Goal: Communication & Community: Participate in discussion

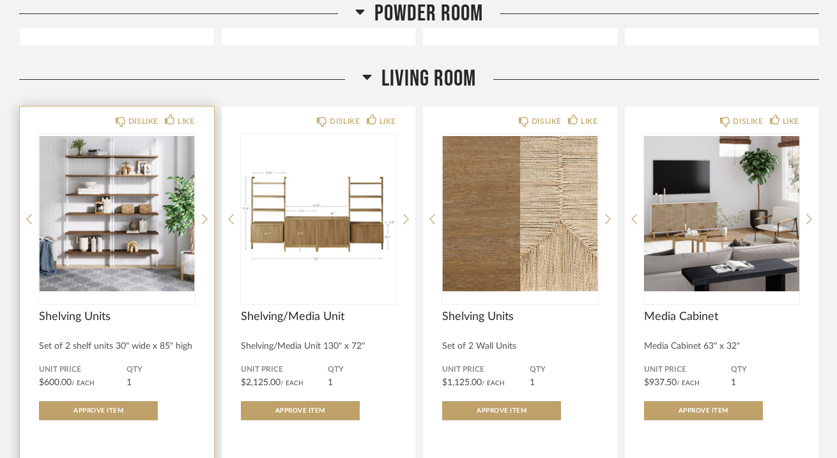
click at [118, 180] on img "0" at bounding box center [117, 214] width 156 height 160
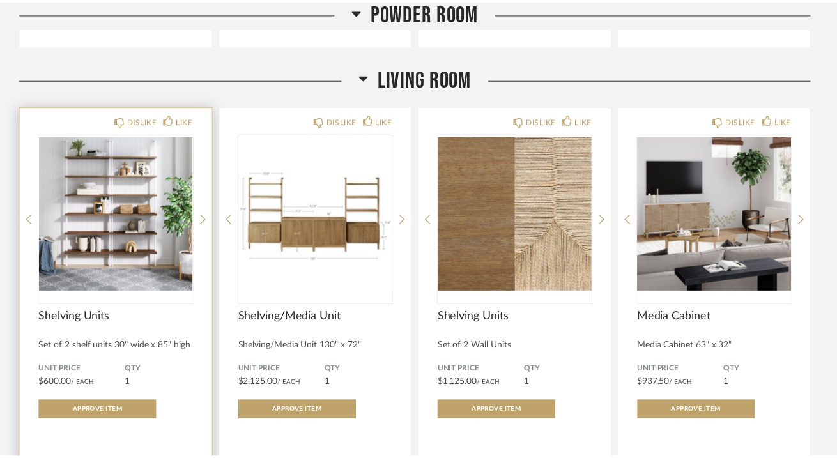
scroll to position [1608, 0]
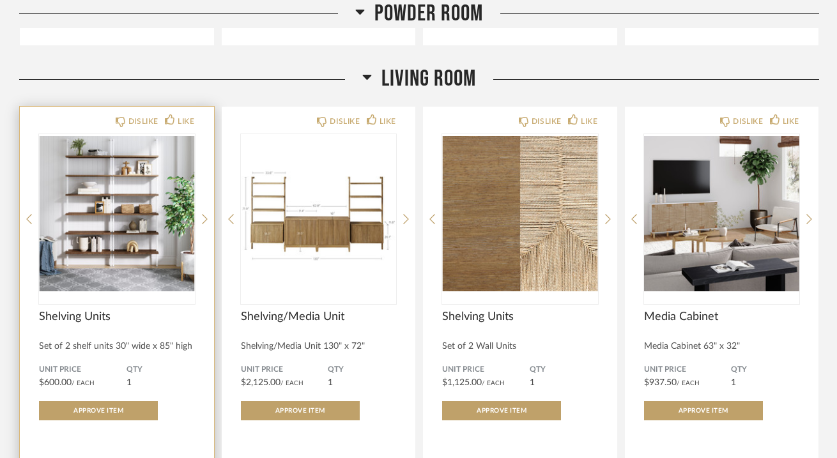
click at [118, 180] on img "0" at bounding box center [117, 214] width 156 height 160
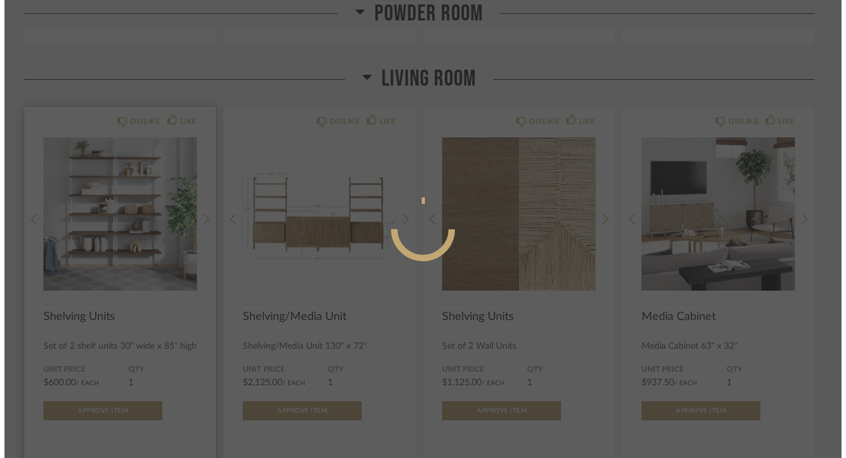
scroll to position [0, 0]
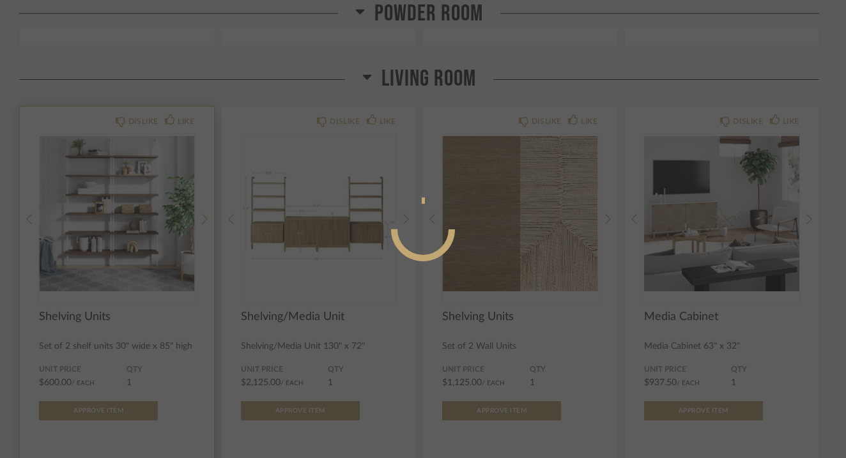
click at [118, 180] on div at bounding box center [423, 229] width 846 height 458
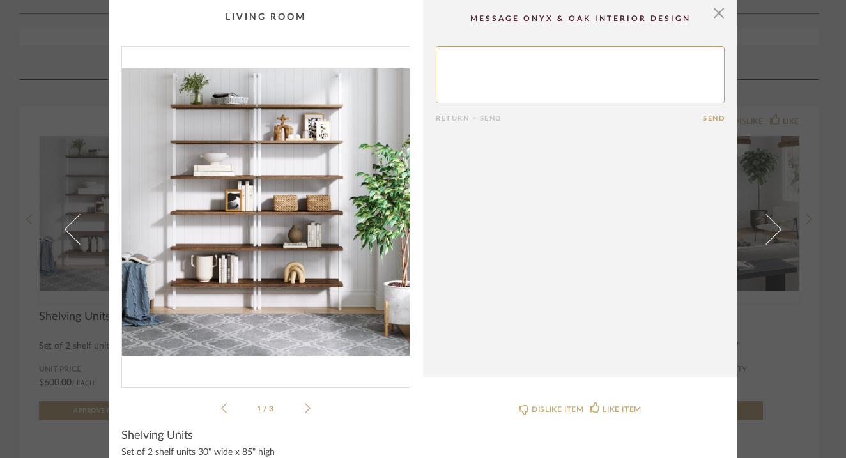
click at [305, 406] on icon at bounding box center [308, 407] width 6 height 11
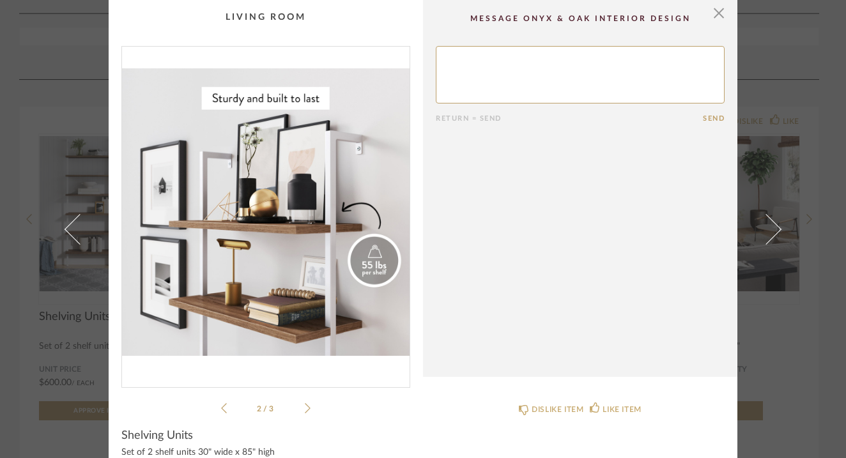
click at [305, 406] on icon at bounding box center [308, 407] width 6 height 11
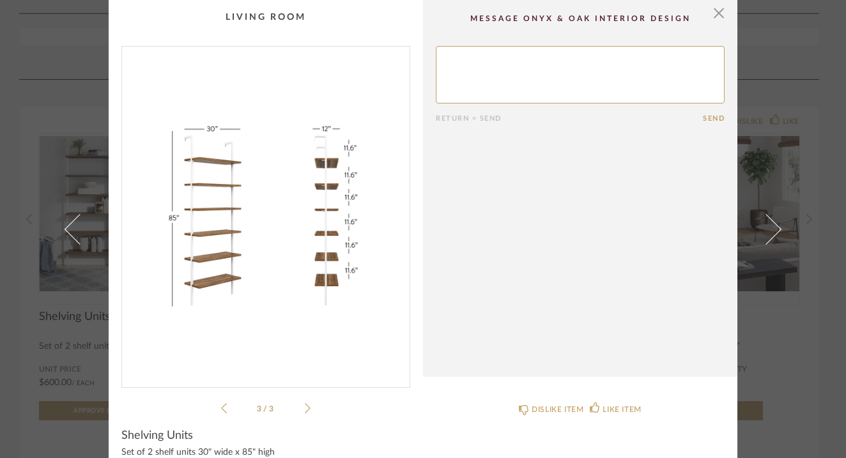
click at [305, 406] on icon at bounding box center [308, 407] width 6 height 11
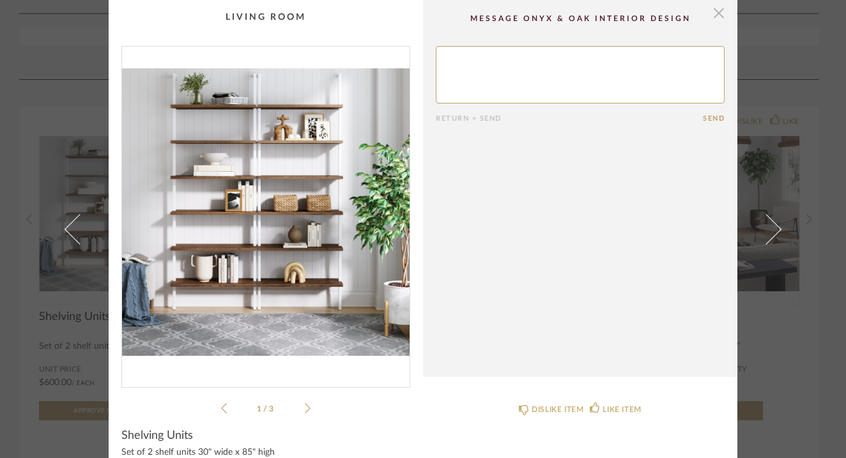
click at [716, 15] on span "button" at bounding box center [719, 13] width 26 height 26
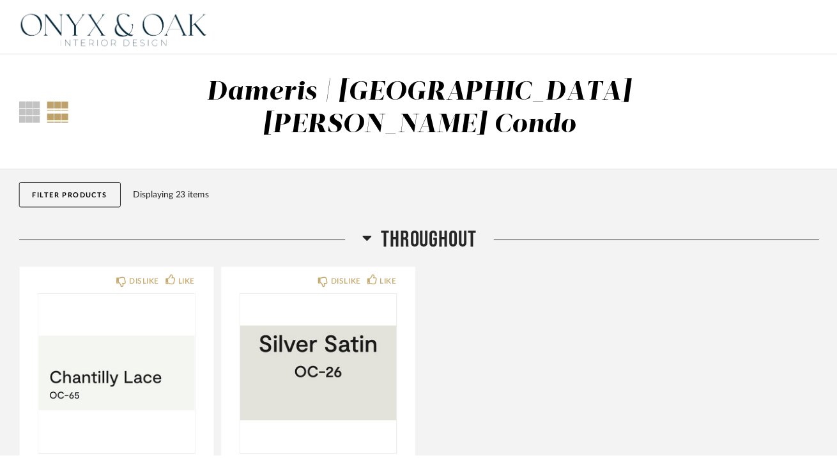
scroll to position [1608, 0]
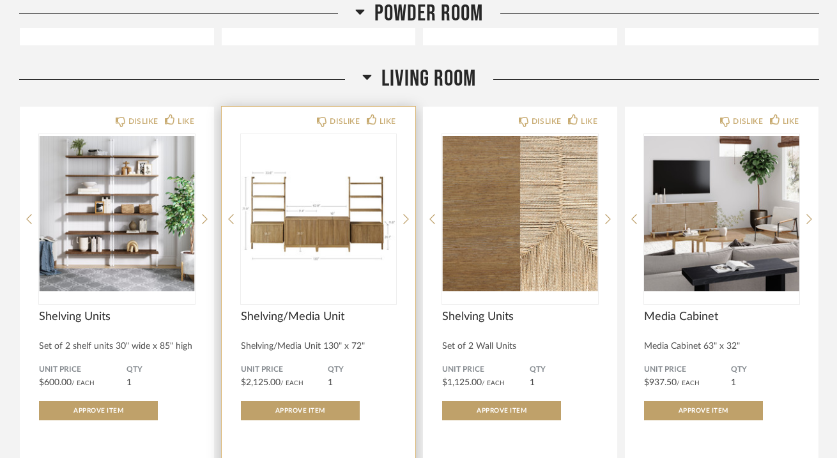
click at [311, 207] on img "0" at bounding box center [319, 214] width 156 height 160
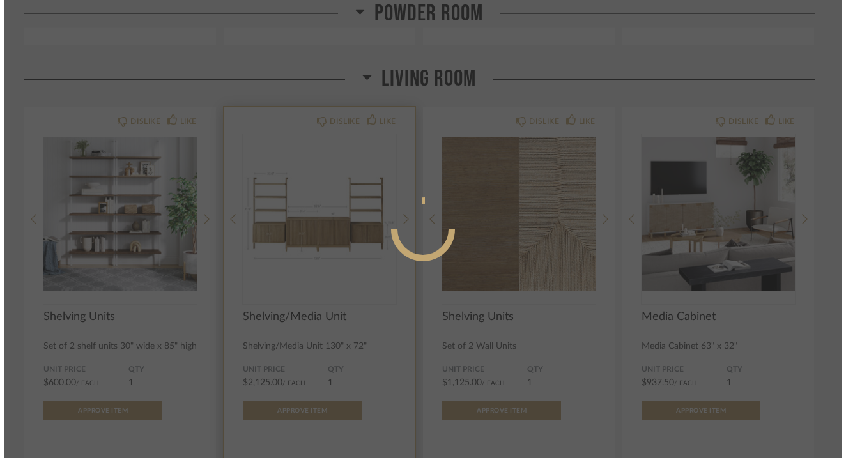
scroll to position [0, 0]
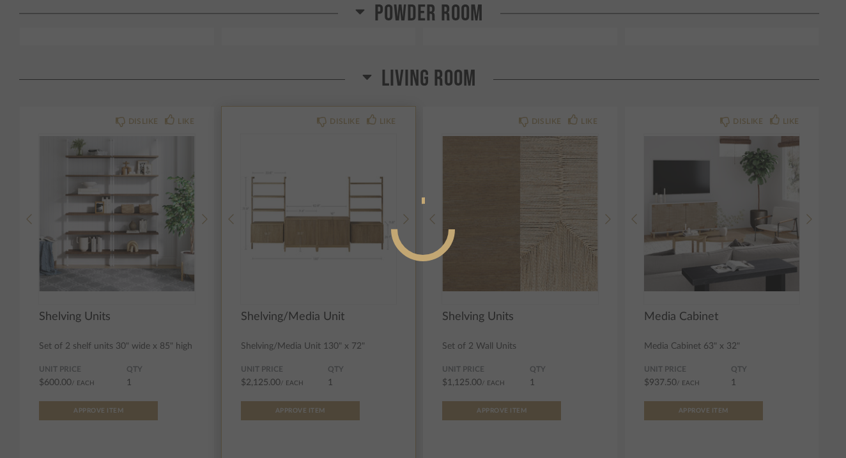
click at [311, 206] on div at bounding box center [423, 229] width 846 height 458
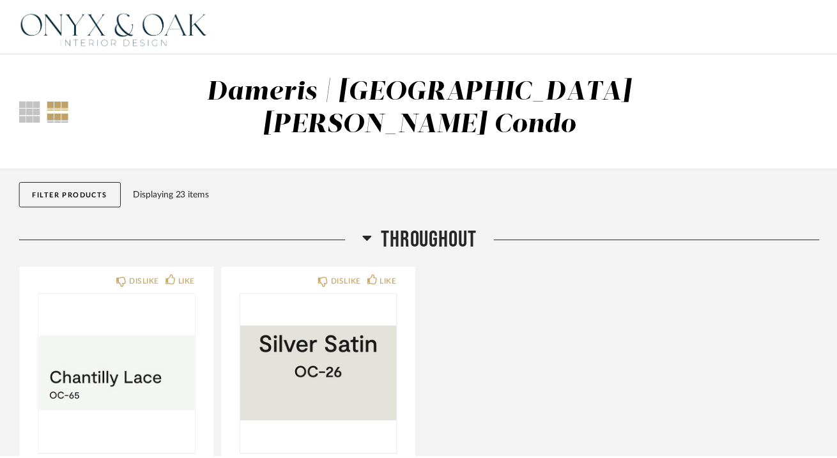
scroll to position [1608, 0]
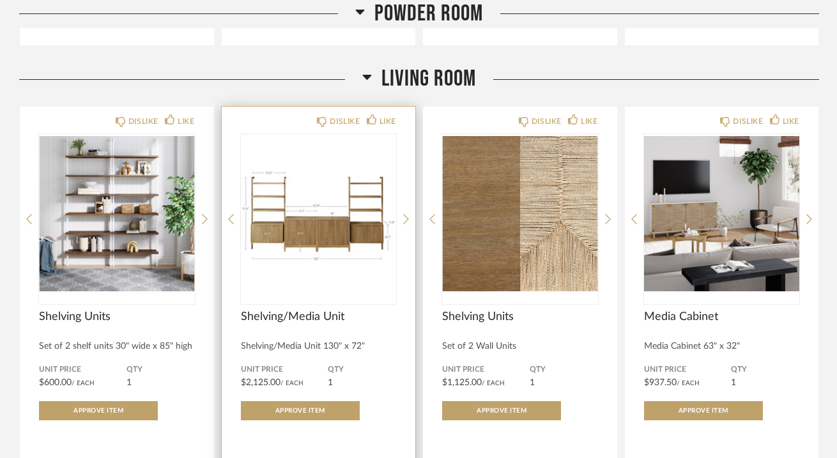
click at [311, 206] on img "0" at bounding box center [319, 214] width 156 height 160
click at [309, 244] on img "0" at bounding box center [319, 214] width 156 height 160
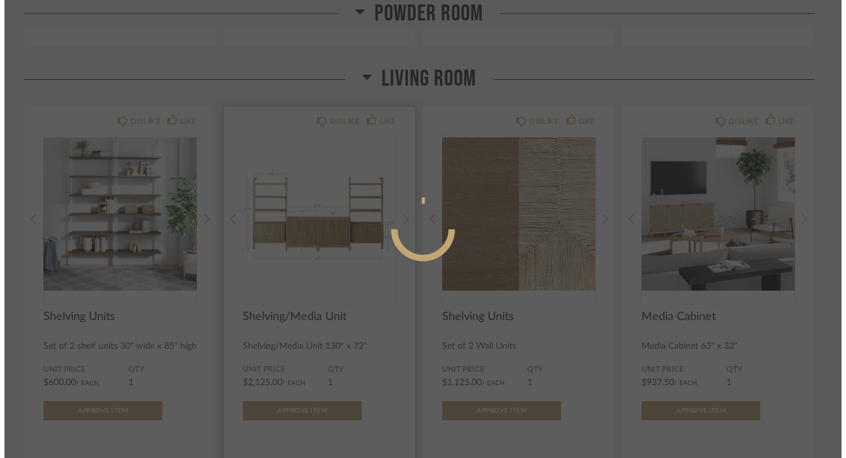
scroll to position [0, 0]
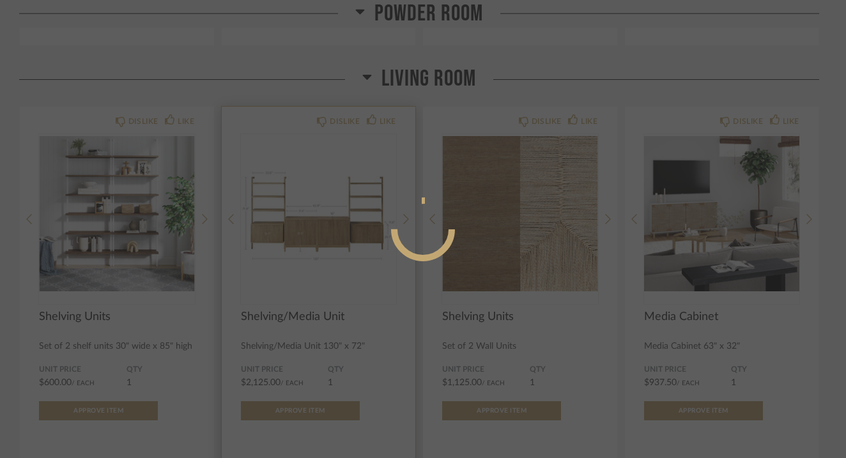
click at [309, 244] on div at bounding box center [423, 229] width 846 height 458
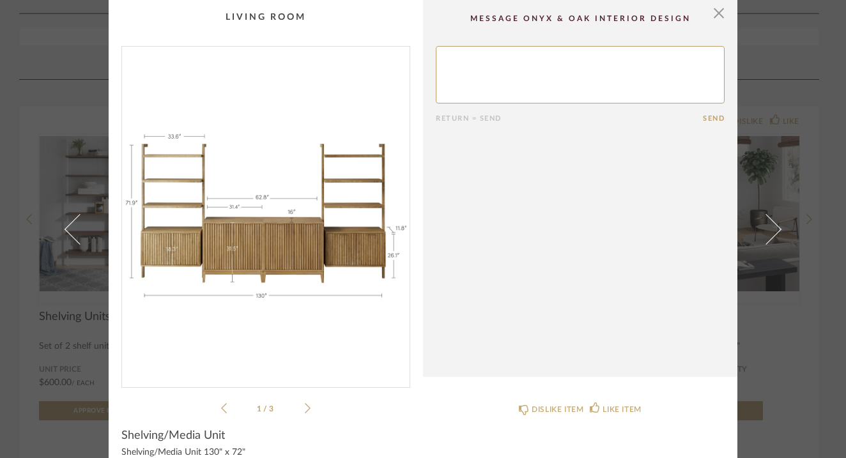
click at [307, 404] on div "1 / 3" at bounding box center [265, 231] width 289 height 370
click at [305, 408] on icon at bounding box center [308, 407] width 6 height 11
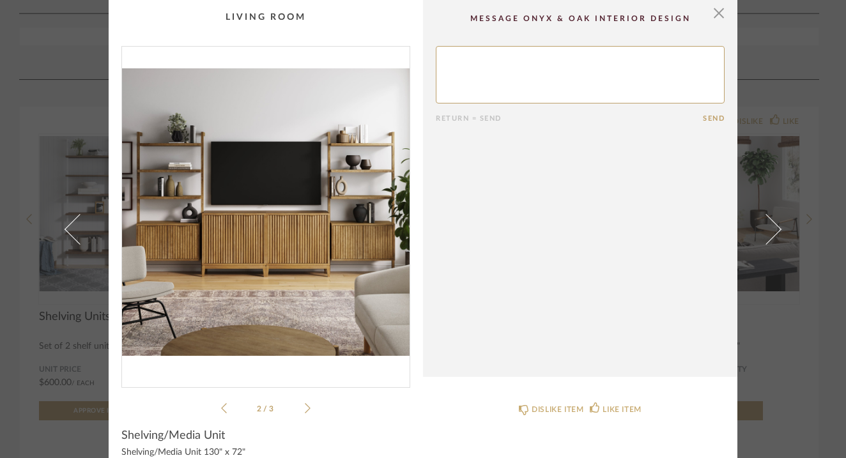
click at [305, 408] on icon at bounding box center [308, 407] width 6 height 11
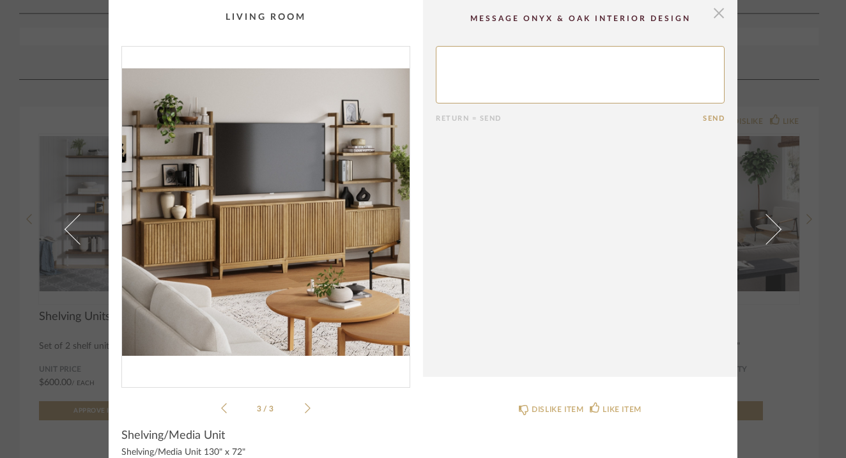
click at [713, 18] on span "button" at bounding box center [719, 13] width 26 height 26
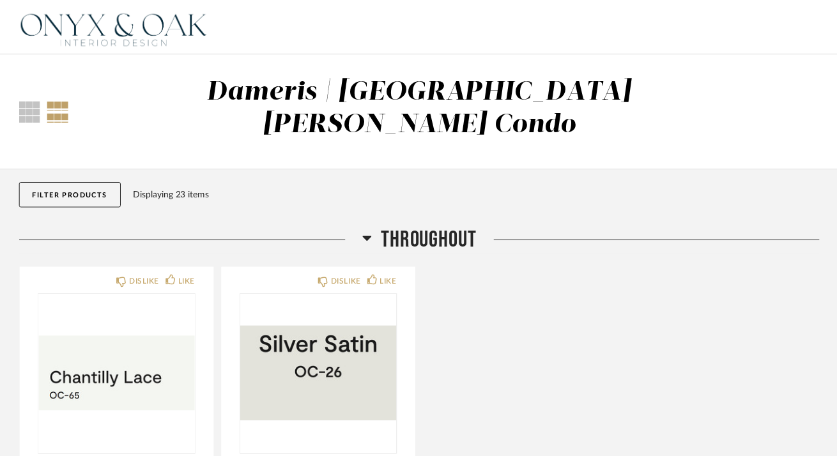
scroll to position [1608, 0]
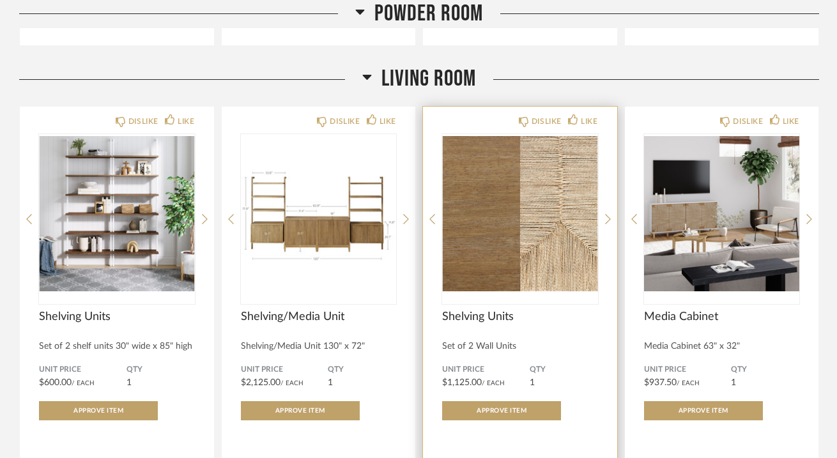
click at [484, 233] on img "2" at bounding box center [520, 214] width 156 height 160
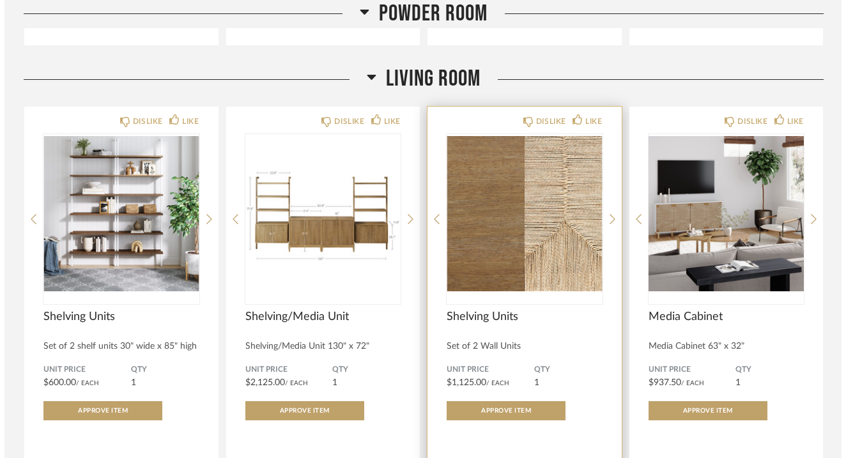
scroll to position [0, 0]
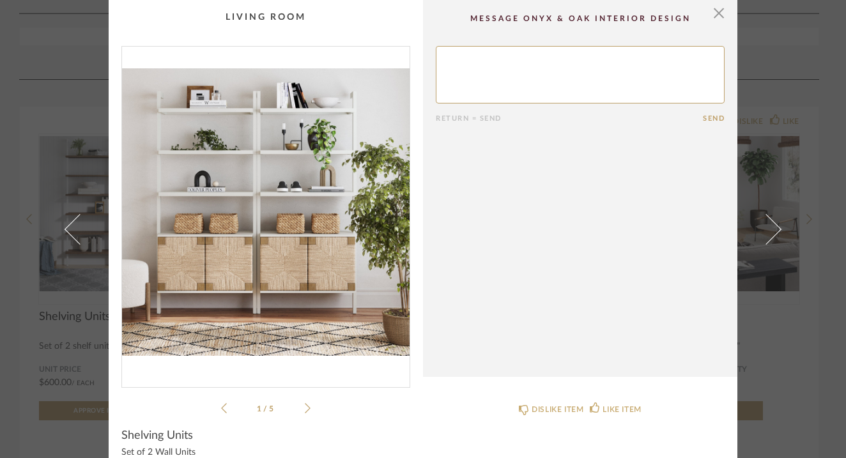
click at [305, 409] on icon at bounding box center [308, 407] width 6 height 11
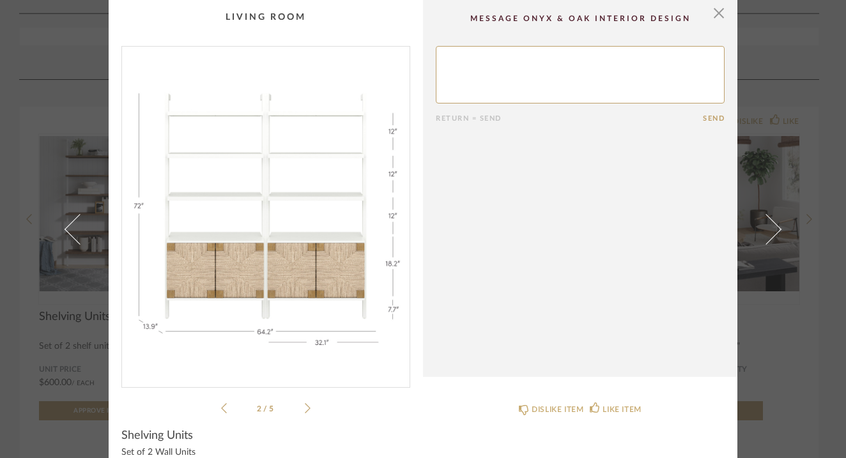
click at [305, 409] on icon at bounding box center [308, 408] width 6 height 10
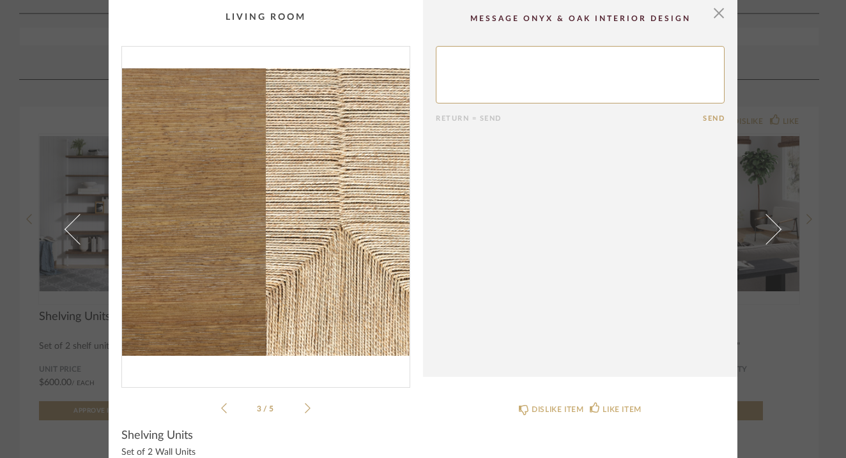
click at [305, 409] on icon at bounding box center [308, 407] width 6 height 11
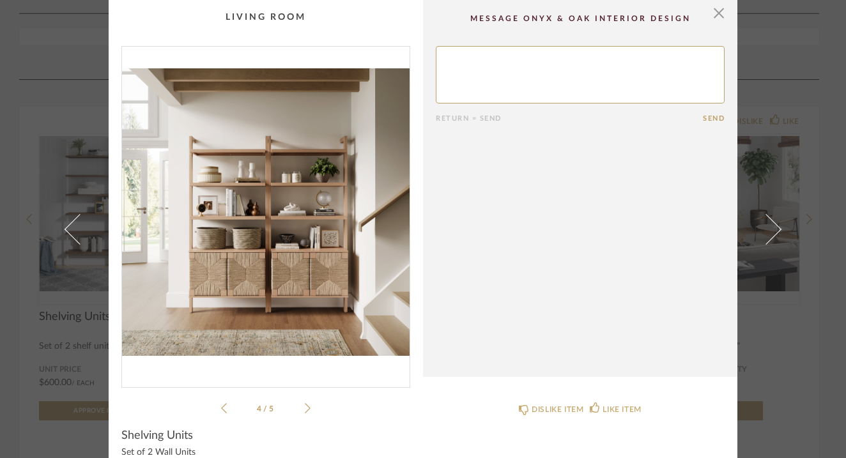
click at [305, 409] on icon at bounding box center [308, 407] width 6 height 11
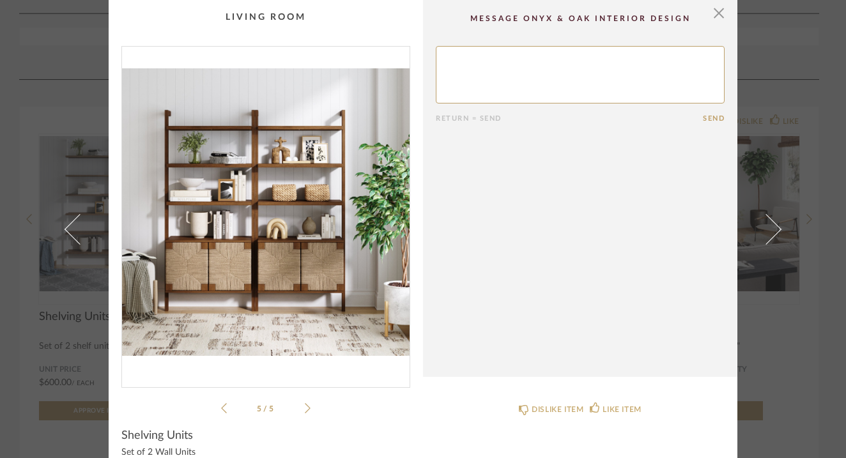
click at [305, 409] on icon at bounding box center [308, 407] width 6 height 11
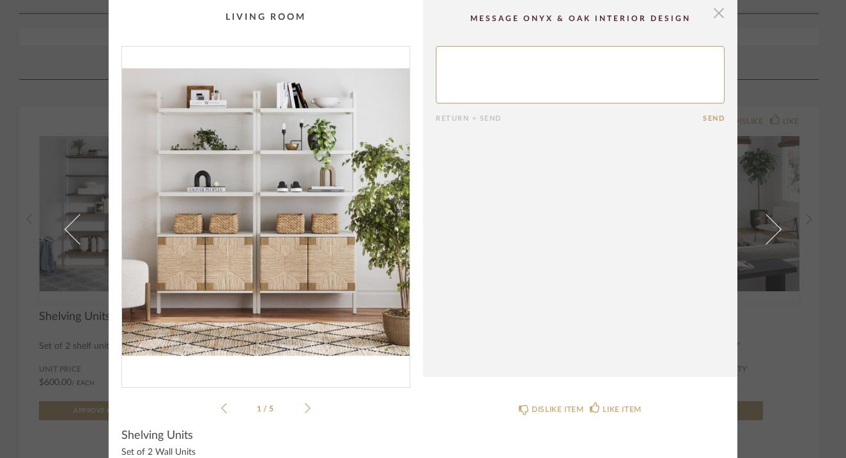
click at [717, 13] on span "button" at bounding box center [719, 13] width 26 height 26
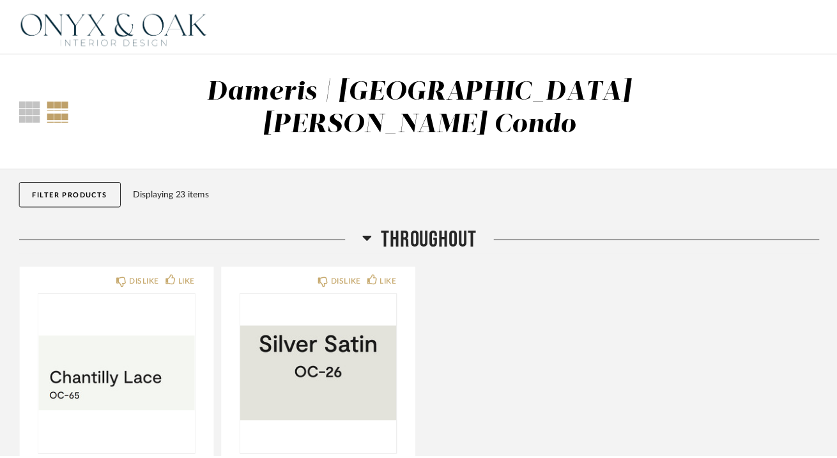
scroll to position [1608, 0]
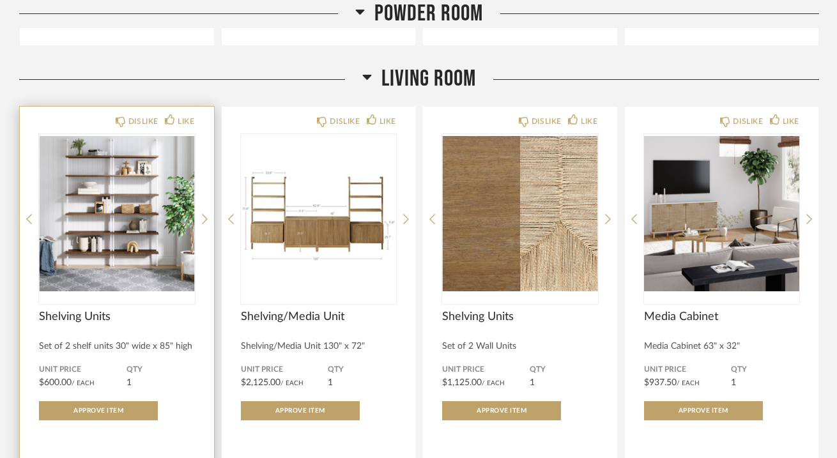
click at [65, 206] on img "0" at bounding box center [117, 214] width 156 height 160
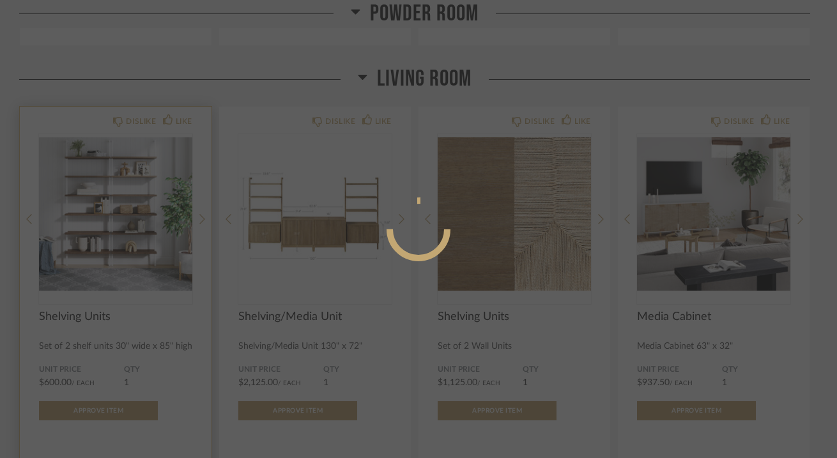
click at [65, 206] on div at bounding box center [418, 229] width 837 height 458
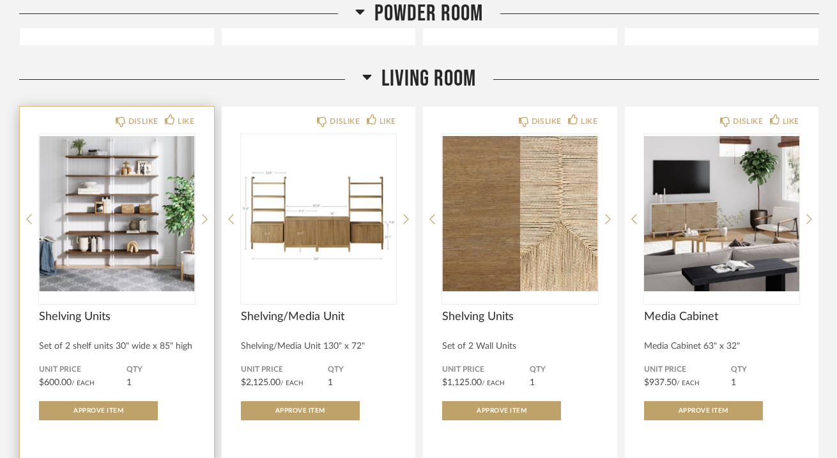
click at [80, 215] on img "0" at bounding box center [117, 214] width 156 height 160
click at [104, 260] on img "0" at bounding box center [117, 214] width 156 height 160
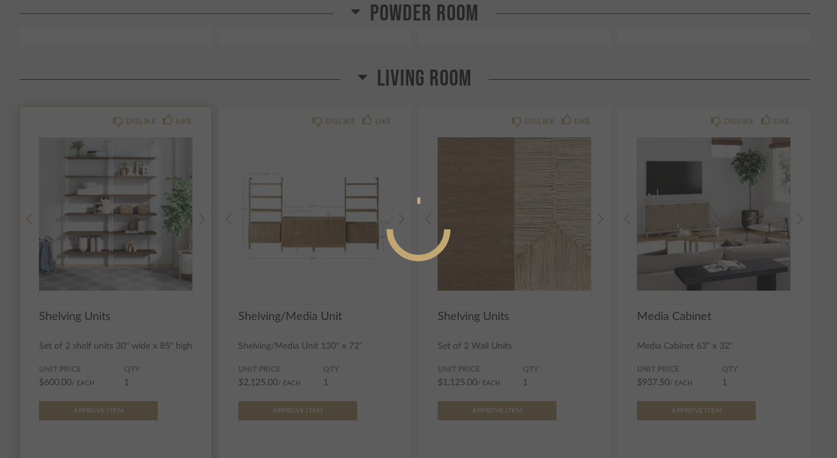
click at [104, 260] on div at bounding box center [418, 229] width 837 height 458
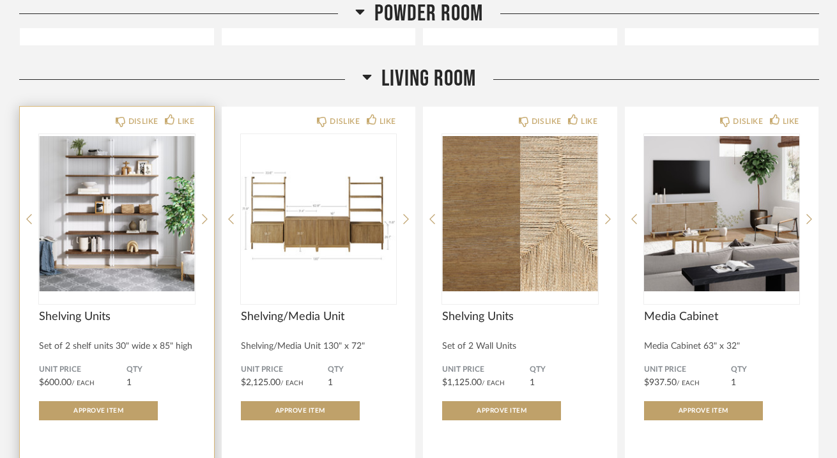
click at [104, 260] on img "0" at bounding box center [117, 214] width 156 height 160
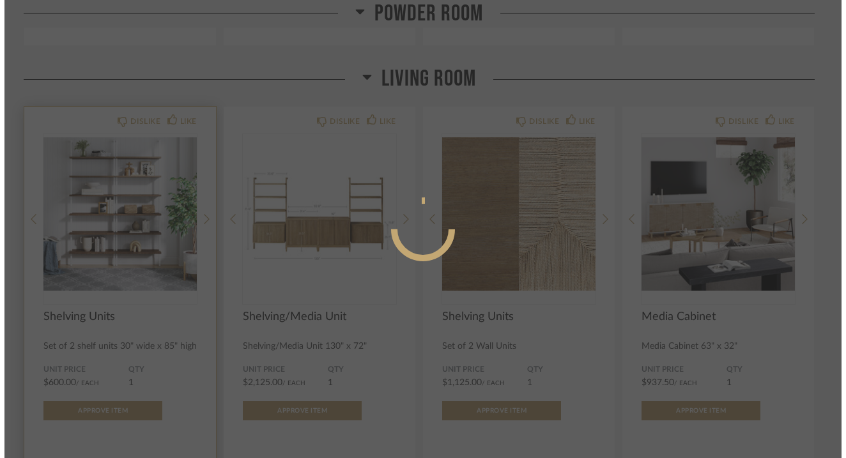
scroll to position [0, 0]
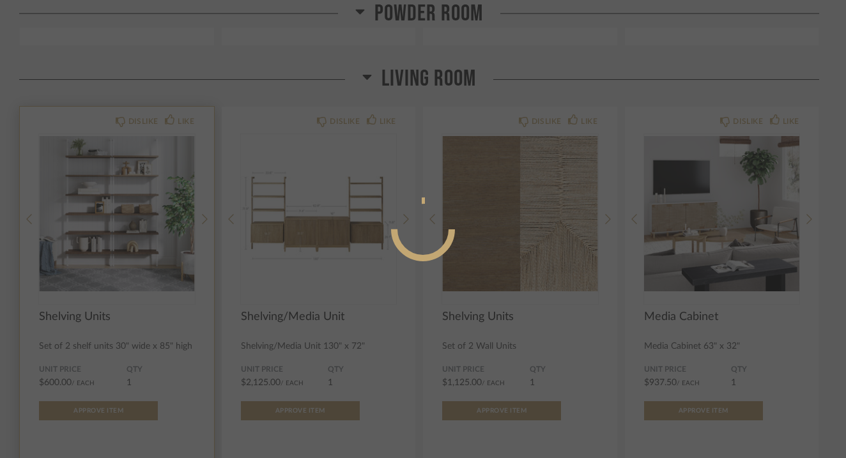
click at [104, 260] on div at bounding box center [423, 229] width 846 height 458
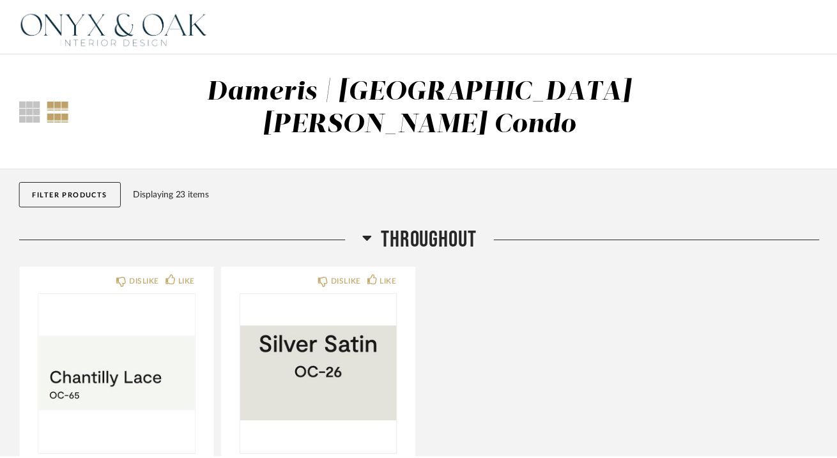
scroll to position [1608, 0]
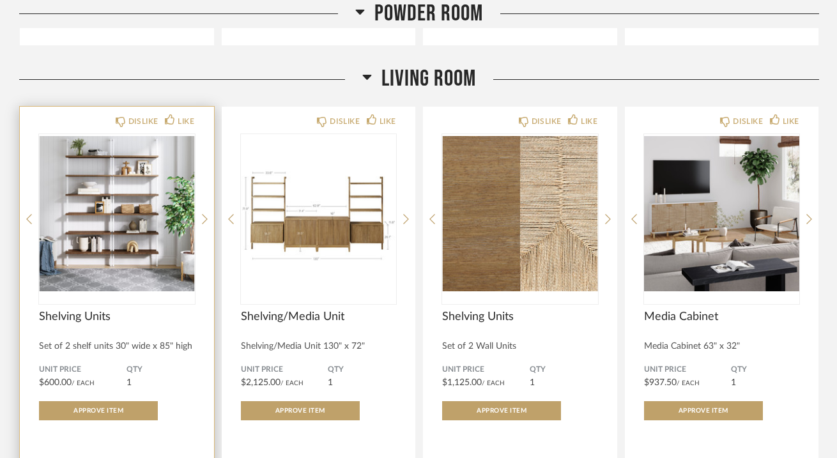
click at [114, 213] on img "0" at bounding box center [117, 214] width 156 height 160
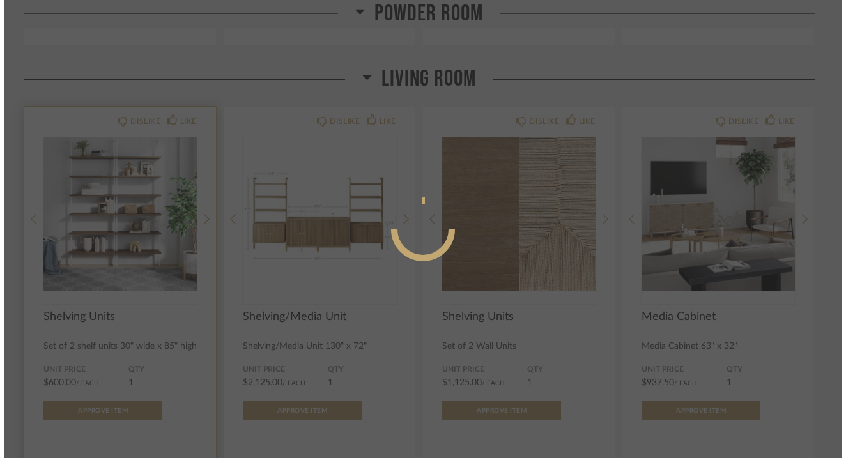
scroll to position [0, 0]
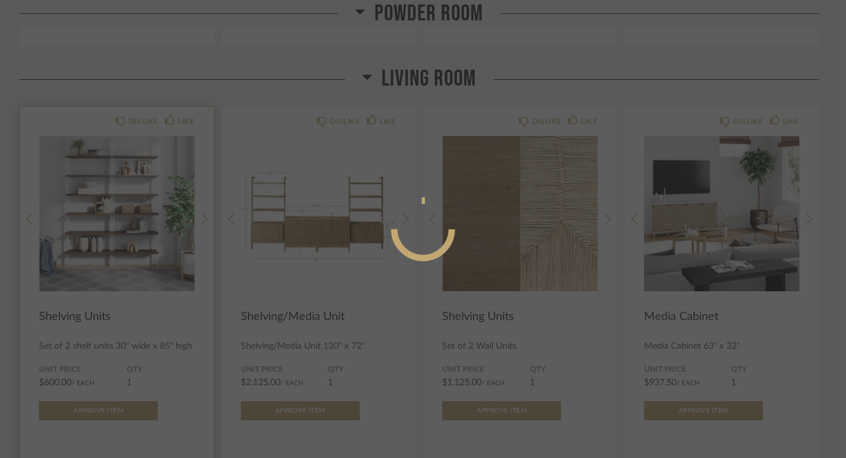
click at [114, 213] on div at bounding box center [423, 229] width 846 height 458
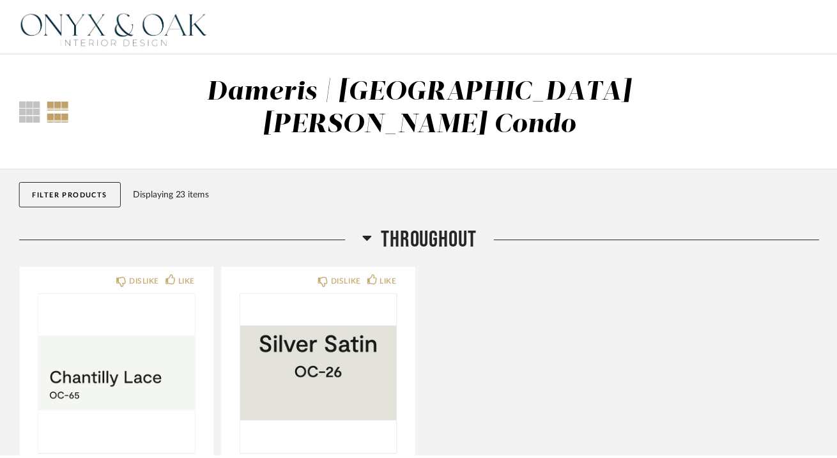
scroll to position [1608, 0]
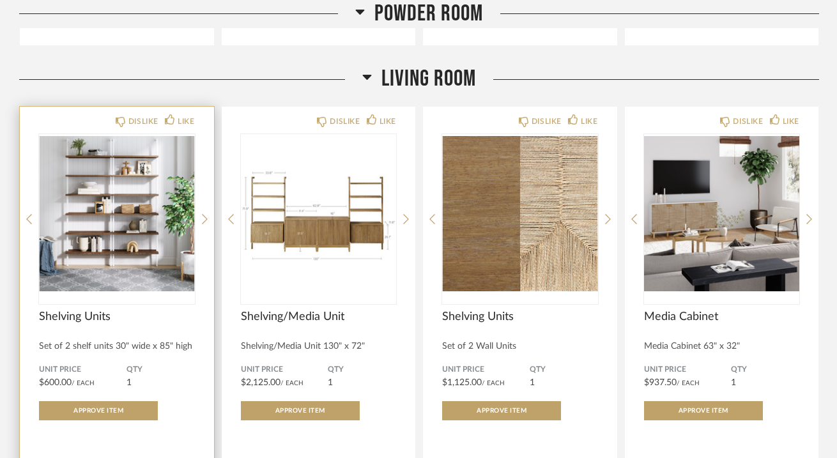
click at [167, 183] on img "0" at bounding box center [117, 214] width 156 height 160
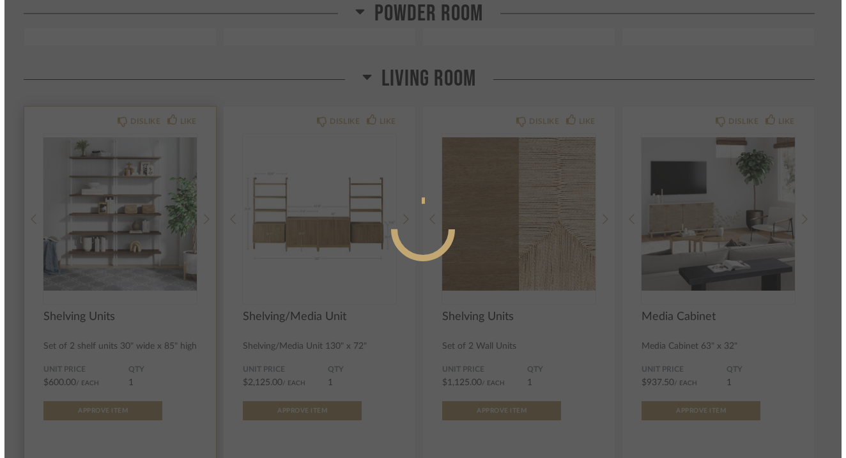
scroll to position [0, 0]
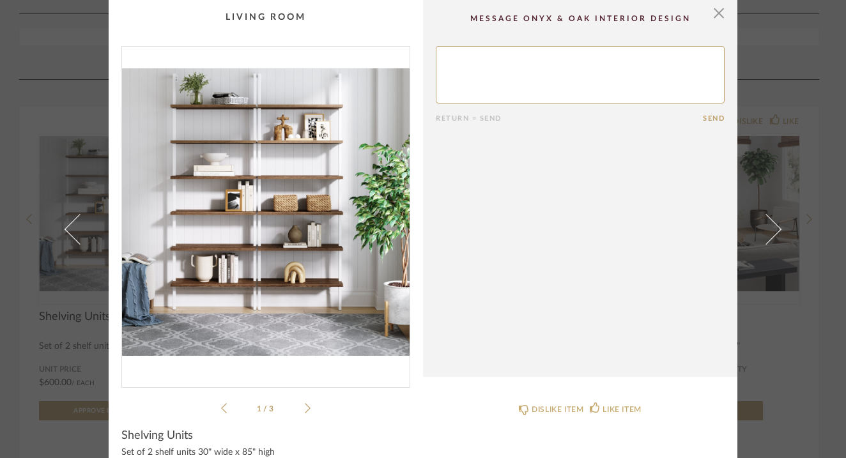
click at [305, 408] on icon at bounding box center [308, 407] width 6 height 11
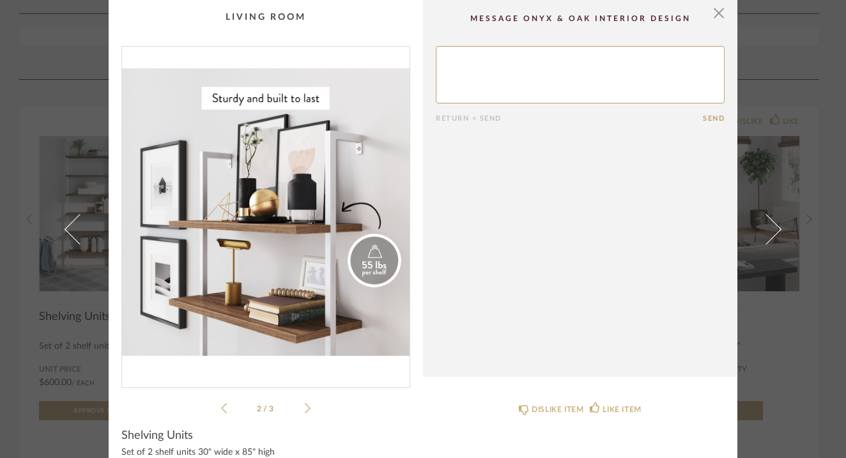
click at [305, 408] on icon at bounding box center [308, 407] width 6 height 11
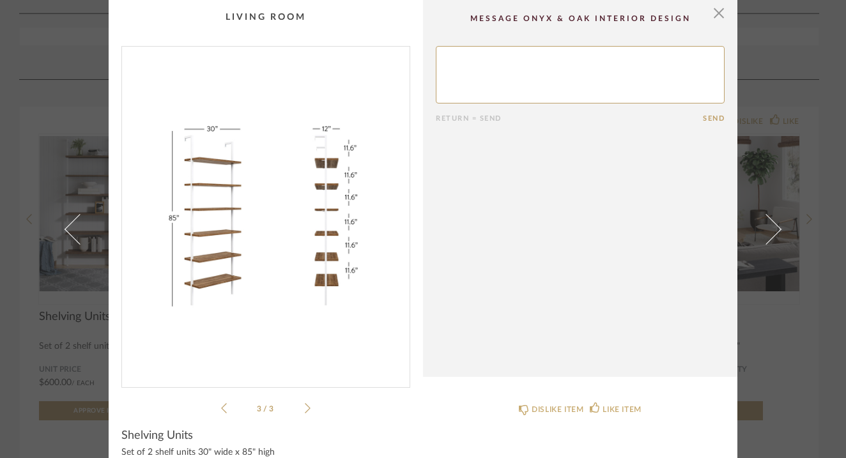
click at [305, 408] on icon at bounding box center [308, 407] width 6 height 11
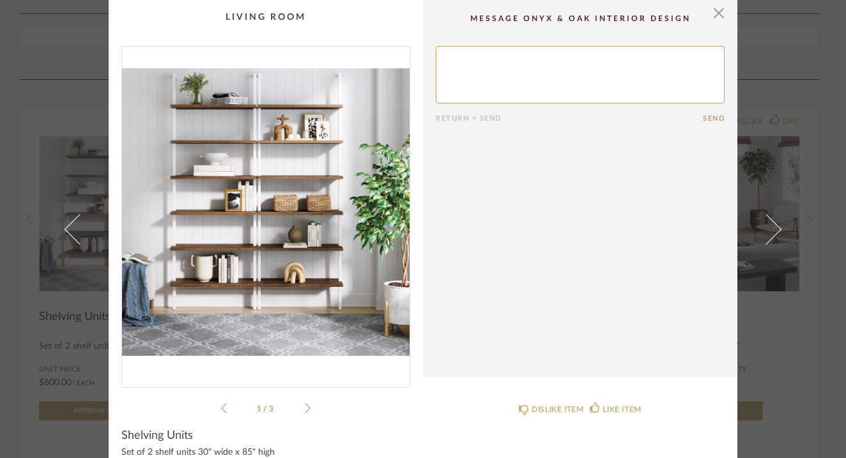
click at [455, 68] on textarea at bounding box center [580, 74] width 289 height 57
type textarea "[PERSON_NAME] does like the white but likes these to they come in neutral color?"
click at [704, 118] on button "Send" at bounding box center [714, 118] width 22 height 8
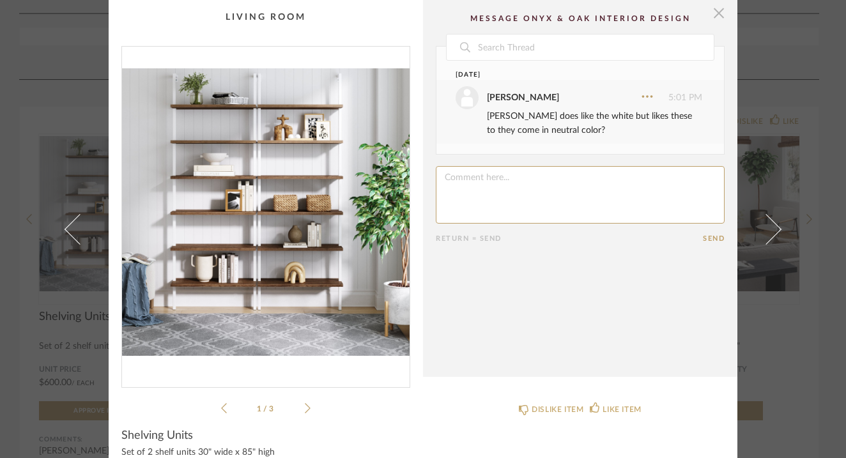
click at [715, 15] on span "button" at bounding box center [719, 13] width 26 height 26
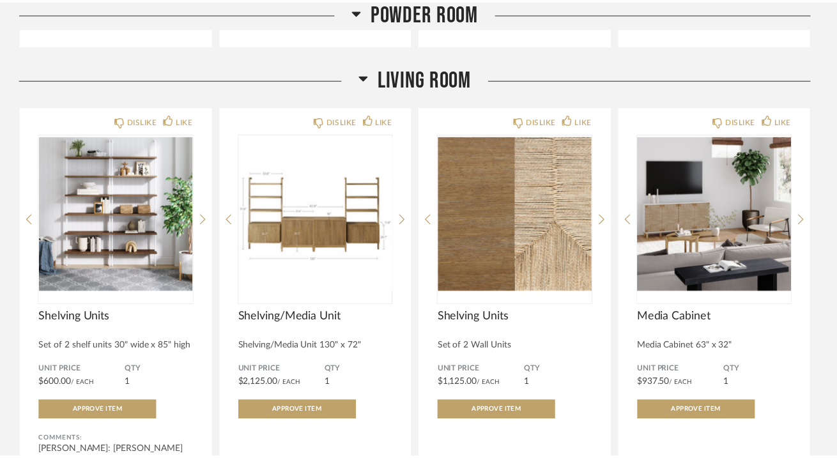
scroll to position [1608, 0]
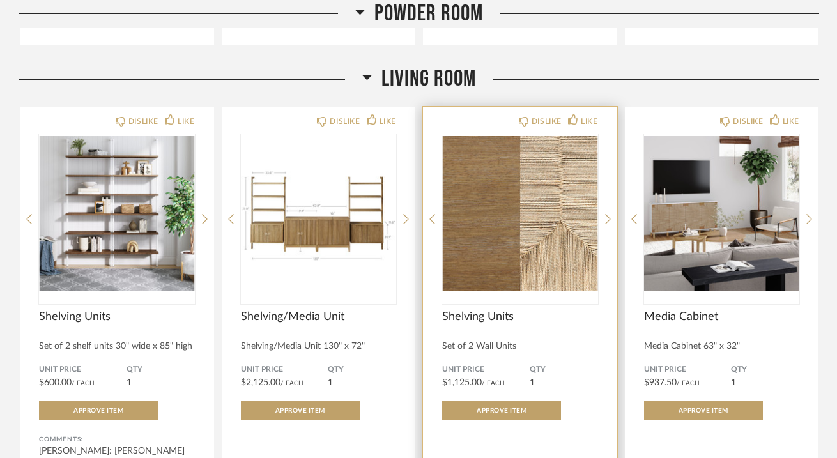
click at [499, 134] on img "2" at bounding box center [520, 214] width 156 height 160
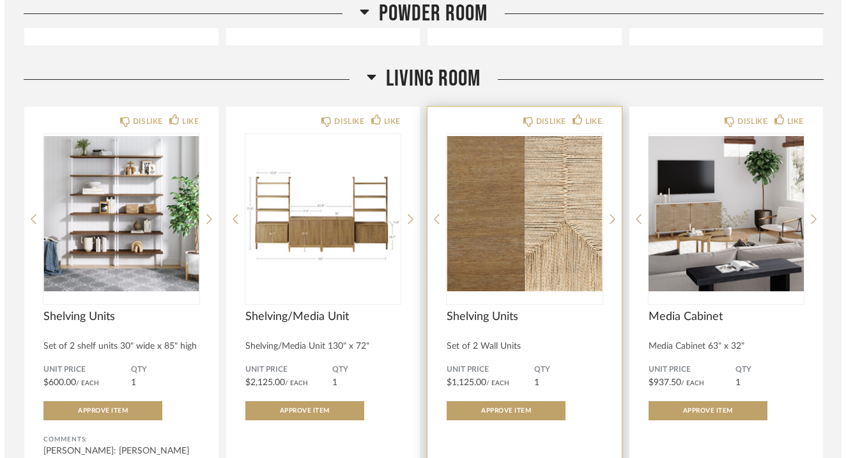
scroll to position [0, 0]
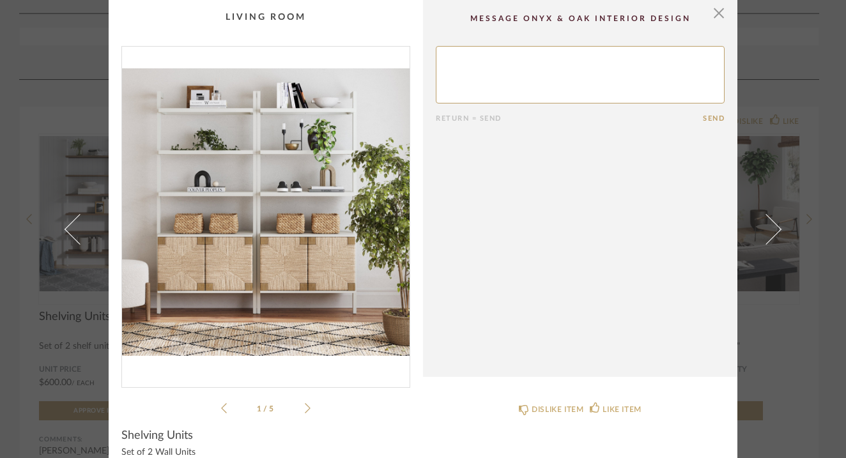
click at [468, 68] on textarea at bounding box center [580, 74] width 289 height 57
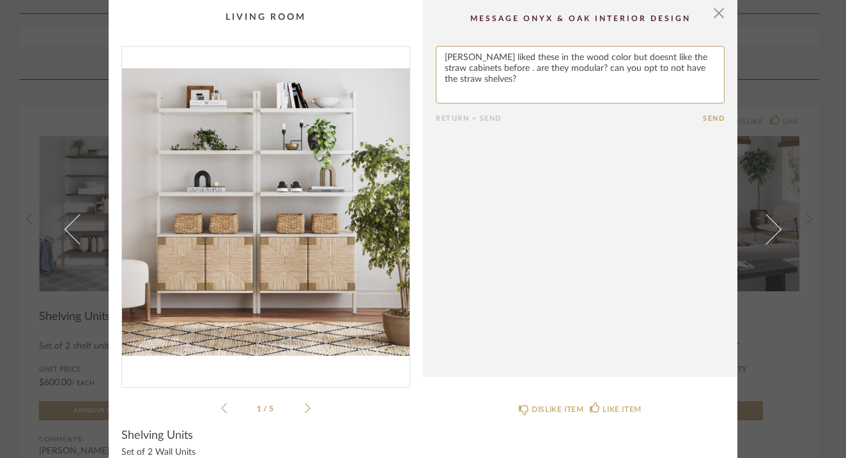
type textarea "[PERSON_NAME] liked these in the wood color but doesnt like the straw cabinets …"
click at [703, 118] on button "Send" at bounding box center [714, 118] width 22 height 8
